Goal: Navigation & Orientation: Find specific page/section

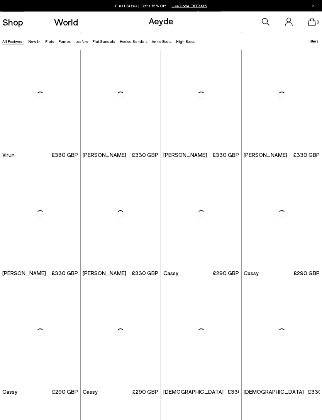
scroll to position [1756, 0]
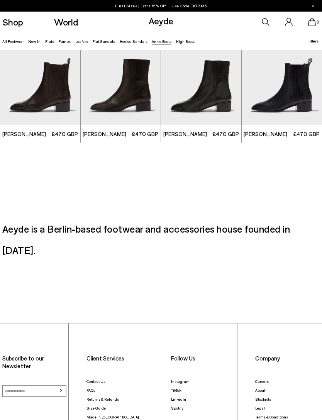
scroll to position [1036, 0]
